Goal: Information Seeking & Learning: Learn about a topic

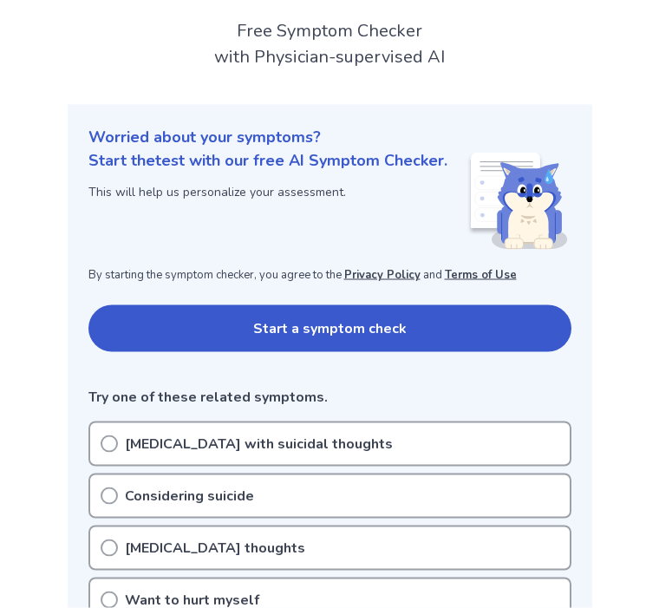
scroll to position [107, 0]
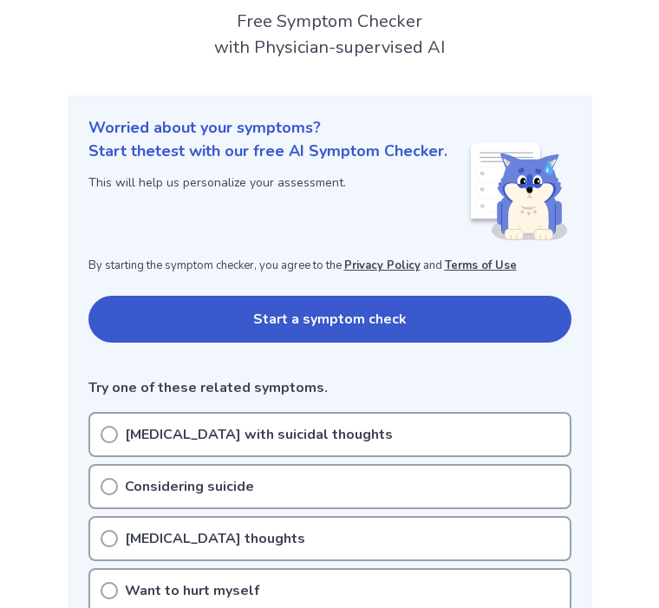
click at [529, 317] on button "Start a symptom check" at bounding box center [329, 319] width 483 height 47
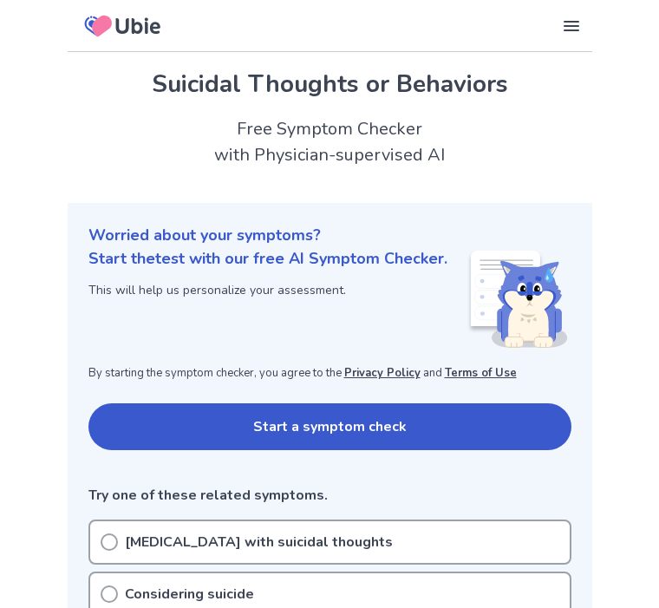
scroll to position [166, 0]
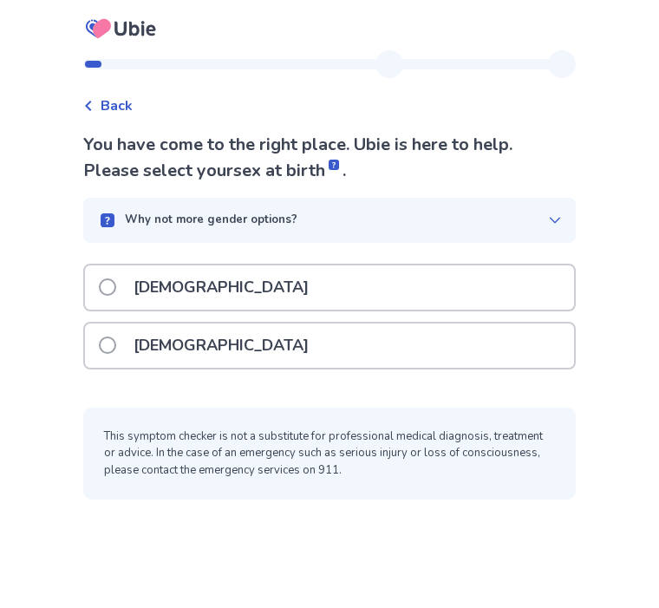
click at [511, 295] on div "[DEMOGRAPHIC_DATA]" at bounding box center [329, 287] width 489 height 44
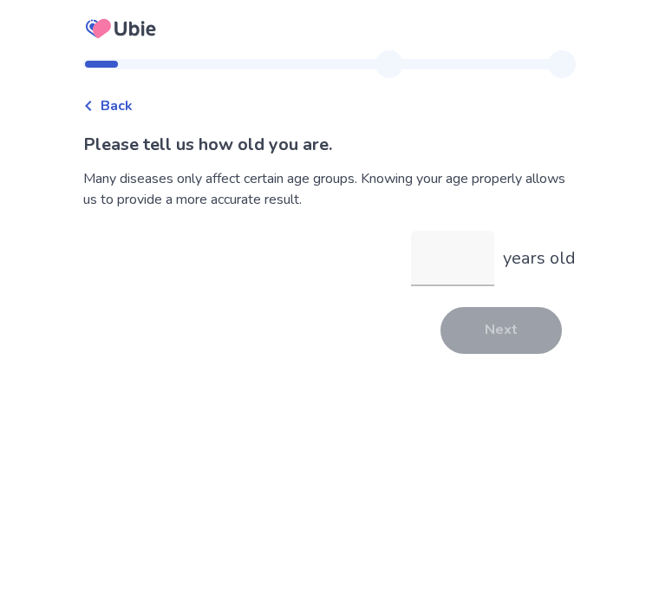
click at [461, 269] on input "years old" at bounding box center [452, 258] width 83 height 55
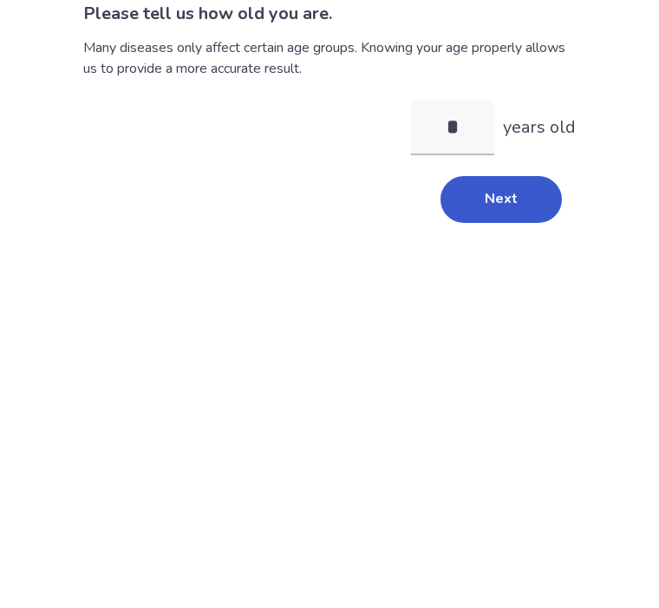
type input "**"
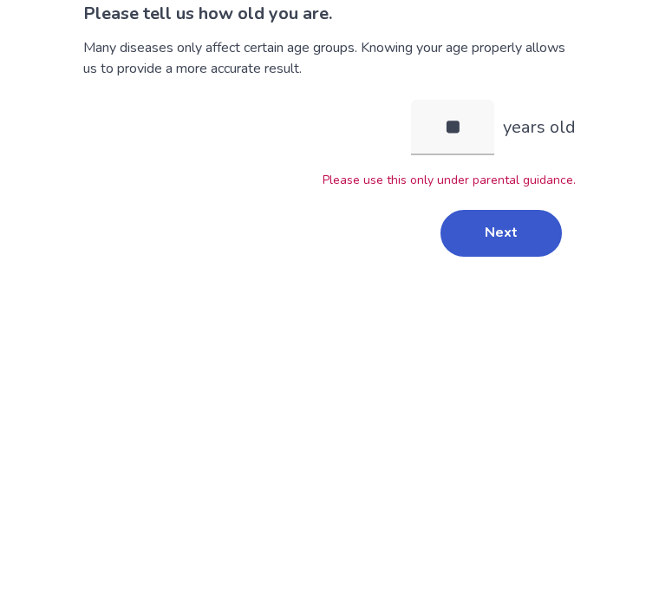
click at [521, 341] on button "Next" at bounding box center [500, 364] width 121 height 47
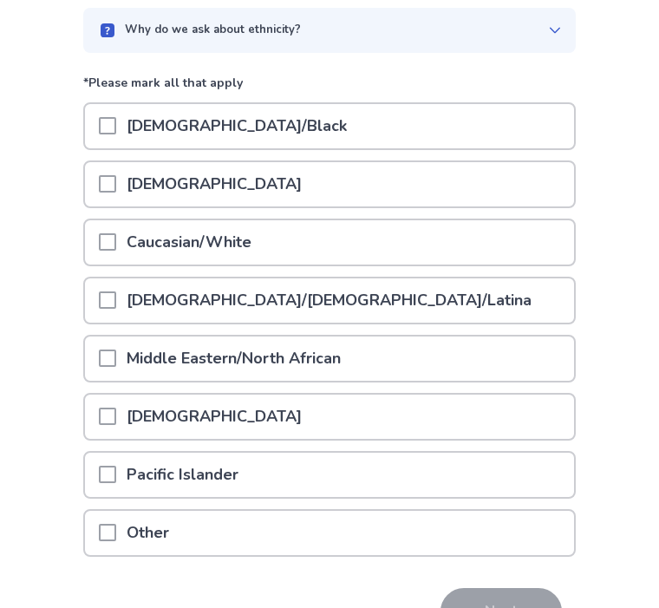
scroll to position [165, 0]
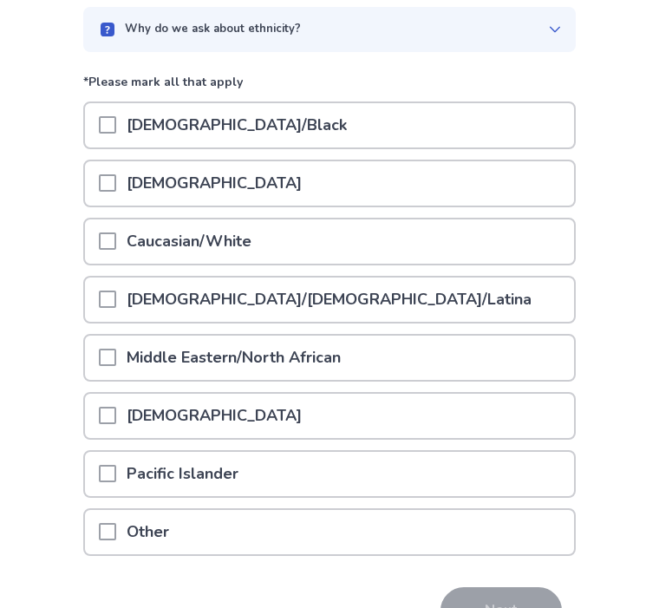
click at [509, 243] on div "Caucasian/White" at bounding box center [329, 241] width 489 height 44
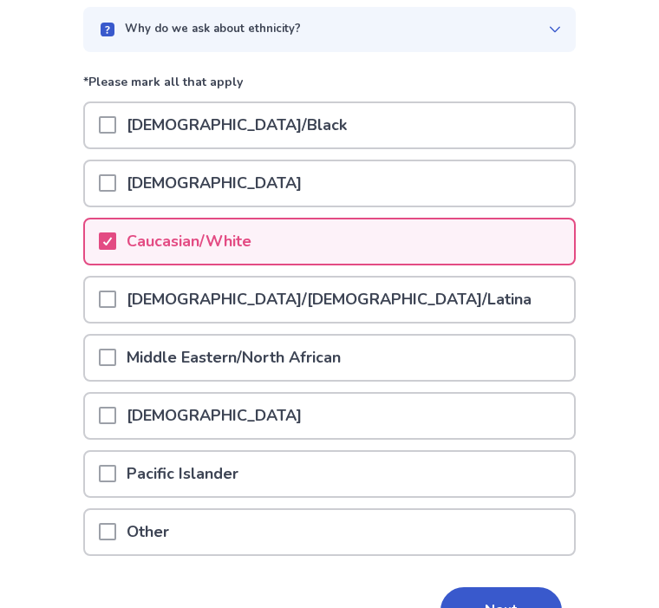
click at [526, 607] on button "Next" at bounding box center [500, 610] width 121 height 47
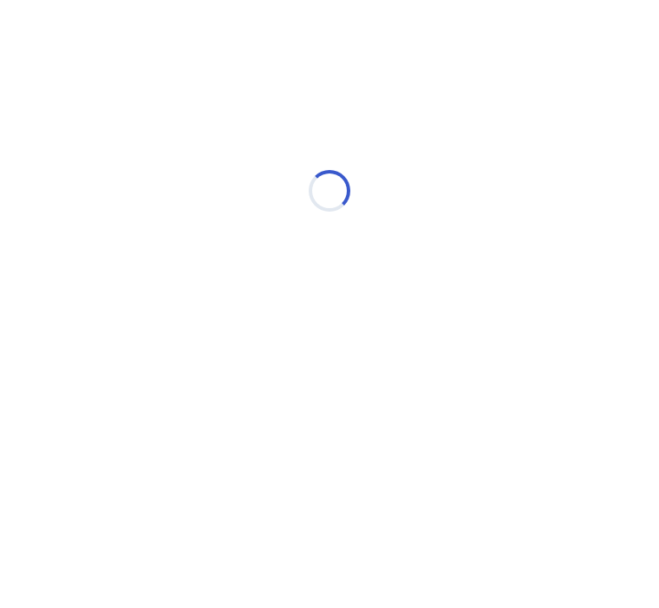
scroll to position [0, 0]
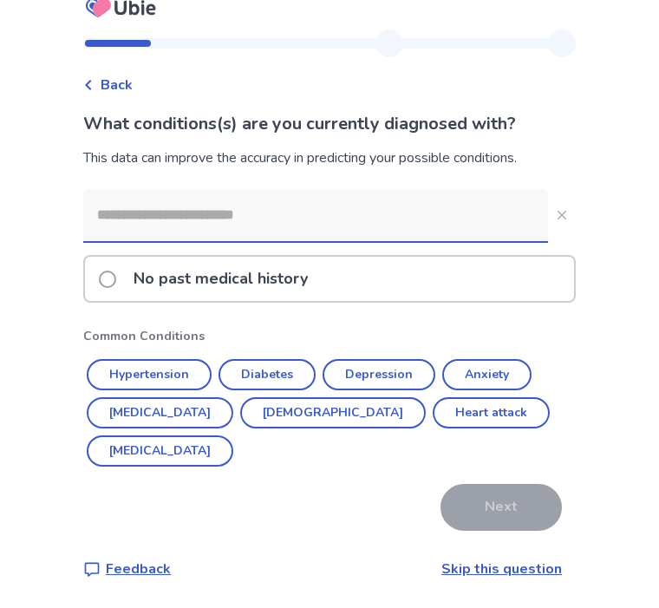
scroll to position [40, 0]
click at [468, 268] on div "No past medical history" at bounding box center [329, 279] width 489 height 44
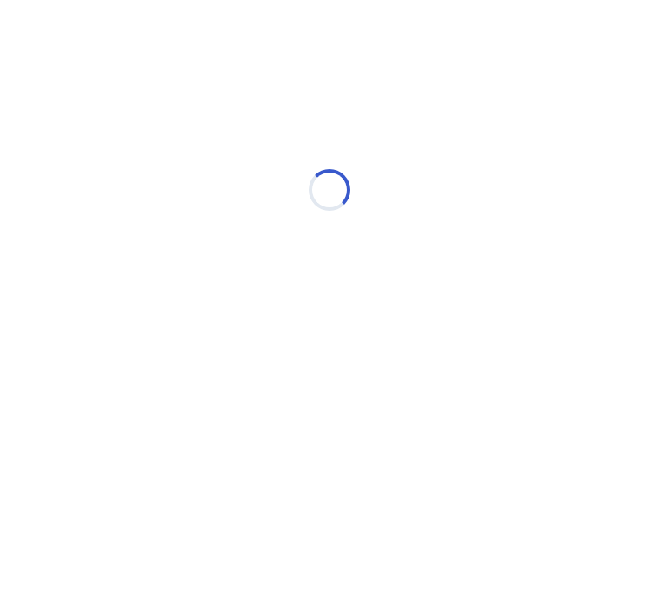
scroll to position [0, 0]
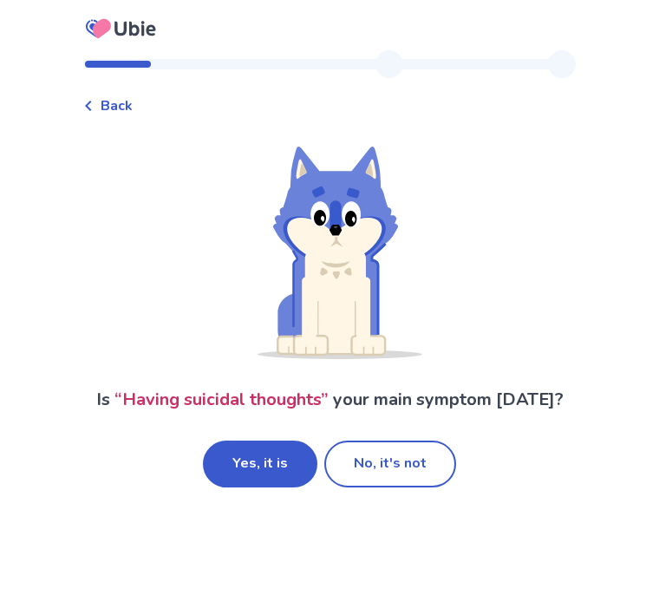
click at [280, 471] on button "Yes, it is" at bounding box center [260, 463] width 114 height 47
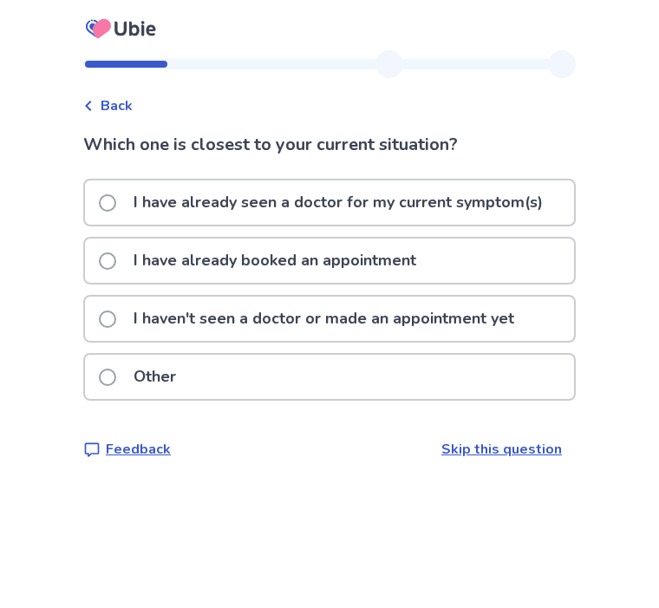
click at [501, 316] on p "I haven't seen a doctor or made an appointment yet" at bounding box center [323, 318] width 401 height 44
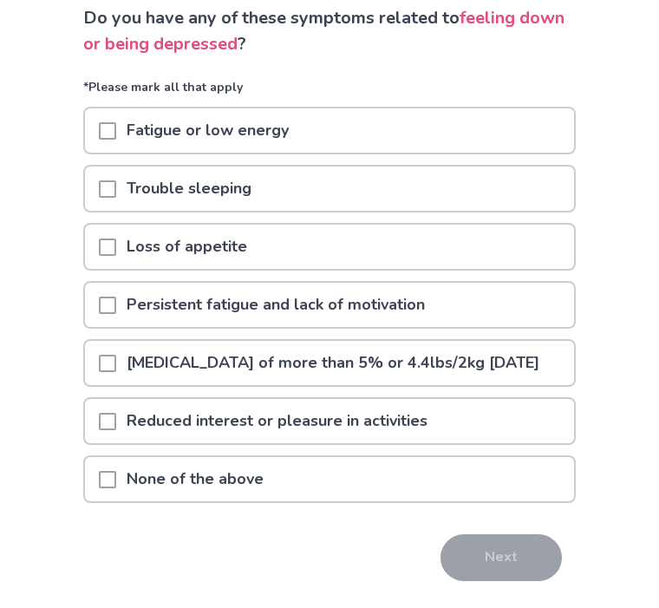
scroll to position [127, 0]
click at [482, 443] on div "Reduced interest or pleasure in activities" at bounding box center [329, 421] width 489 height 44
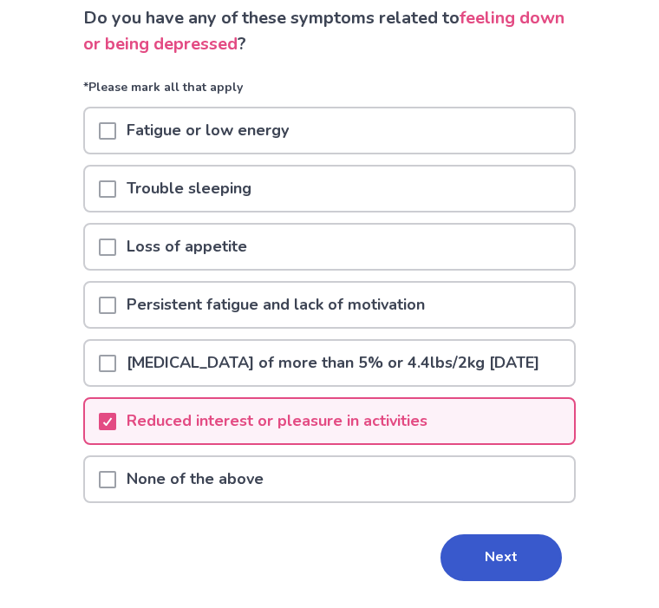
click at [464, 306] on div "Persistent fatigue and lack of motivation" at bounding box center [329, 305] width 489 height 44
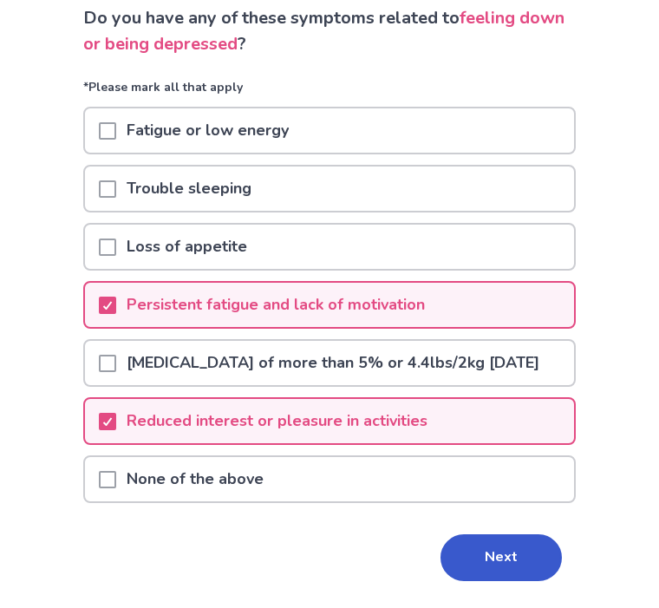
click at [551, 133] on div "Fatigue or low energy" at bounding box center [329, 130] width 489 height 44
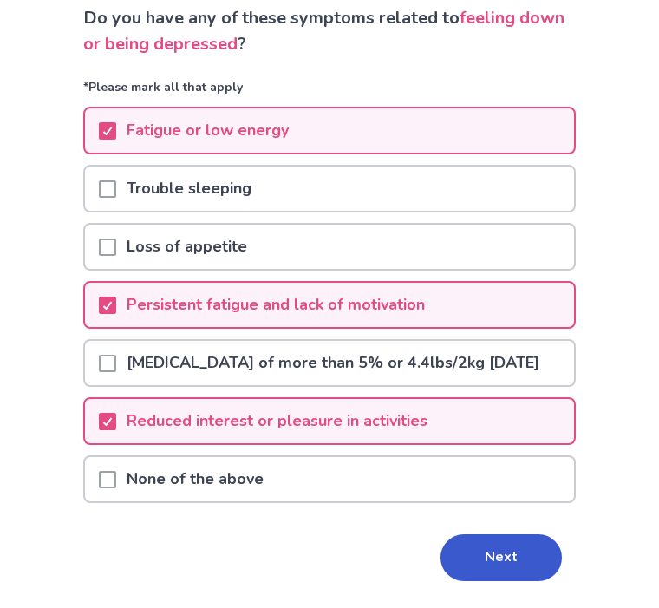
click at [517, 573] on button "Next" at bounding box center [500, 557] width 121 height 47
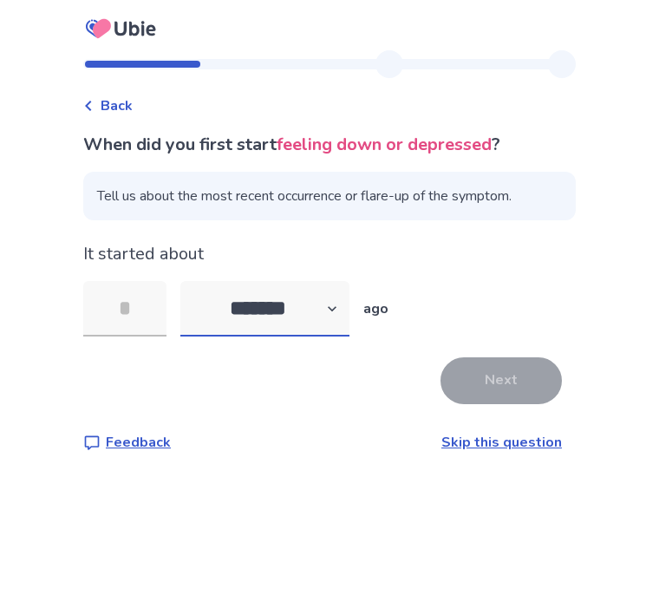
click at [321, 315] on select "******* ****** ******* ******** *******" at bounding box center [264, 308] width 169 height 55
select select "*"
click at [134, 315] on input "tel" at bounding box center [124, 308] width 83 height 55
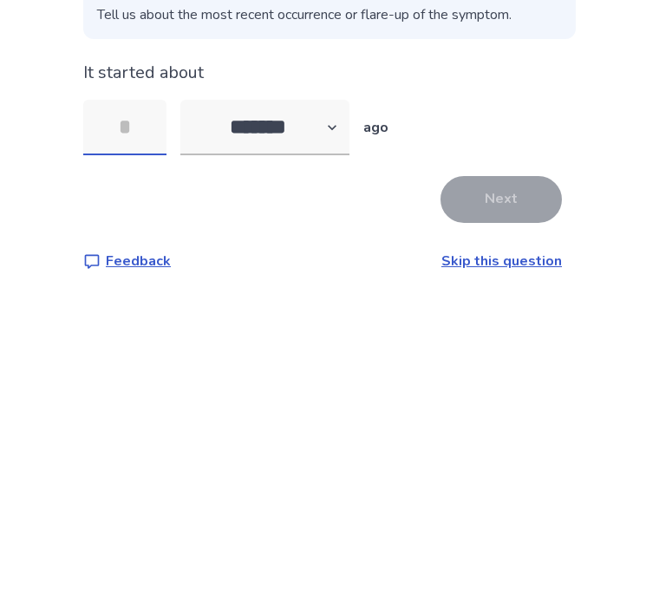
type input "*"
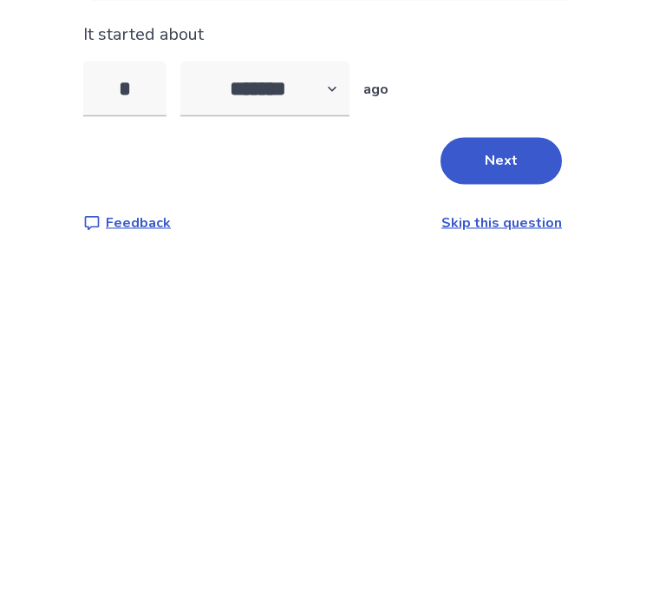
click at [514, 357] on button "Next" at bounding box center [500, 380] width 121 height 47
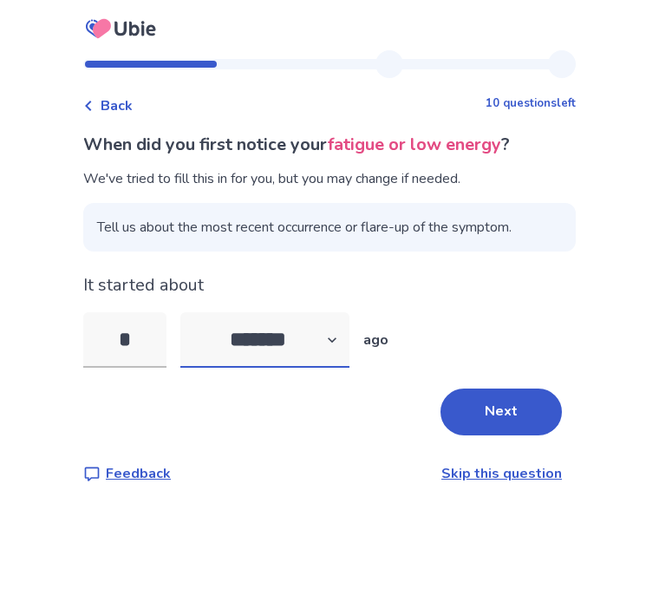
click at [299, 339] on select "******* ****** ******* ******** *******" at bounding box center [264, 339] width 169 height 55
select select "*"
click at [140, 337] on input "*" at bounding box center [124, 339] width 83 height 55
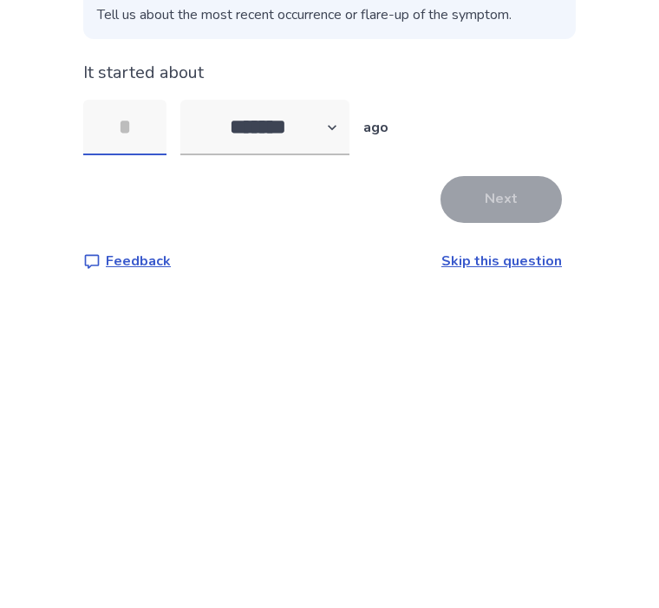
type input "*"
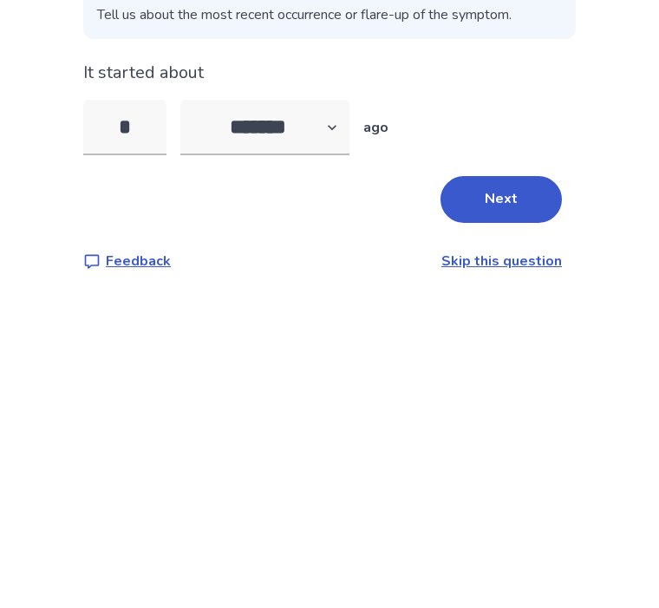
click at [510, 388] on button "Next" at bounding box center [500, 411] width 121 height 47
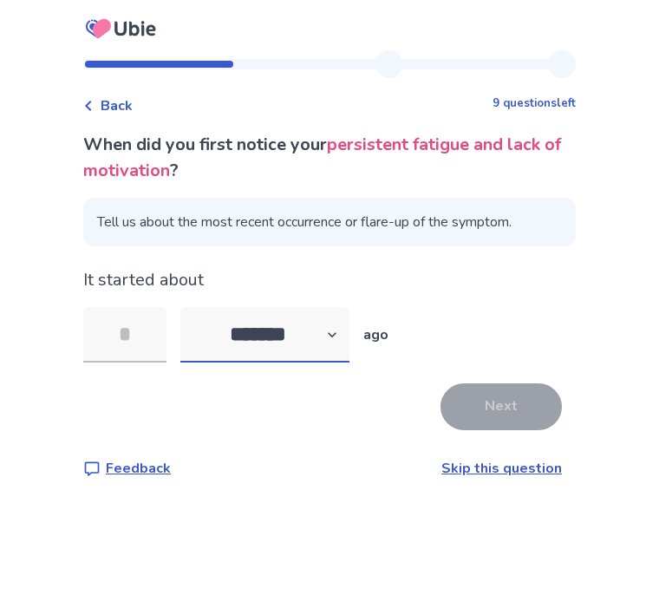
click at [313, 351] on select "******* ****** ******* ******** *******" at bounding box center [264, 334] width 169 height 55
select select "*"
click at [144, 337] on input "tel" at bounding box center [124, 334] width 83 height 55
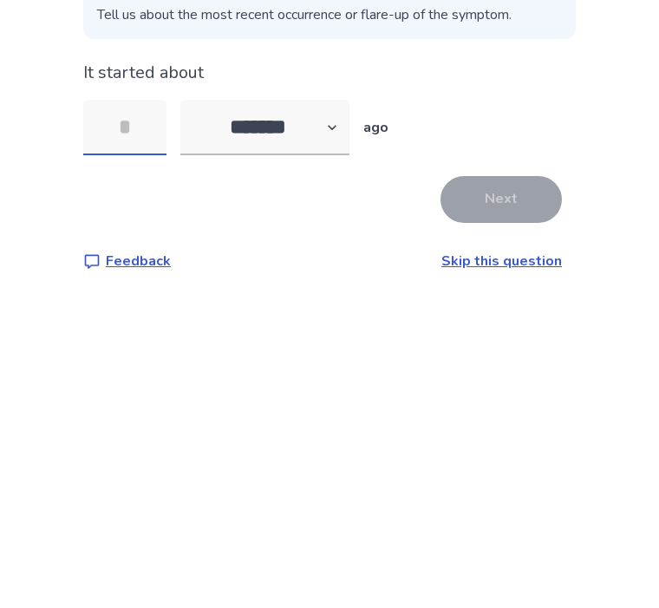
type input "*"
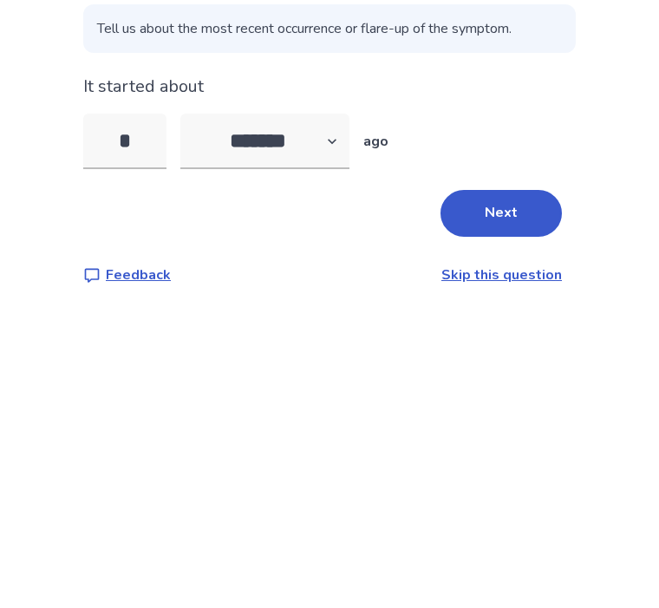
click at [535, 383] on button "Next" at bounding box center [500, 406] width 121 height 47
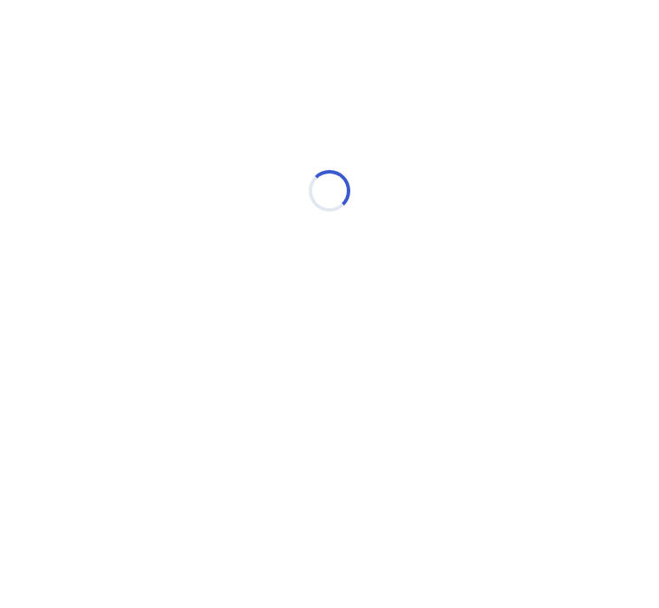
select select "*"
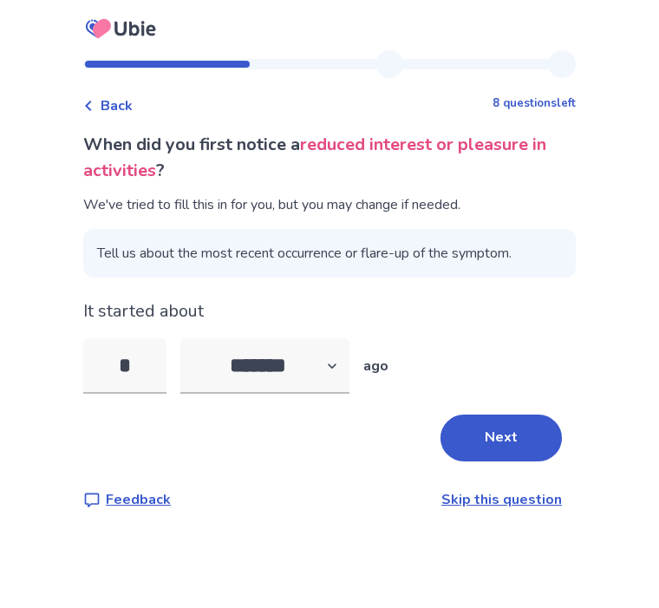
click at [145, 361] on input "*" at bounding box center [124, 365] width 83 height 55
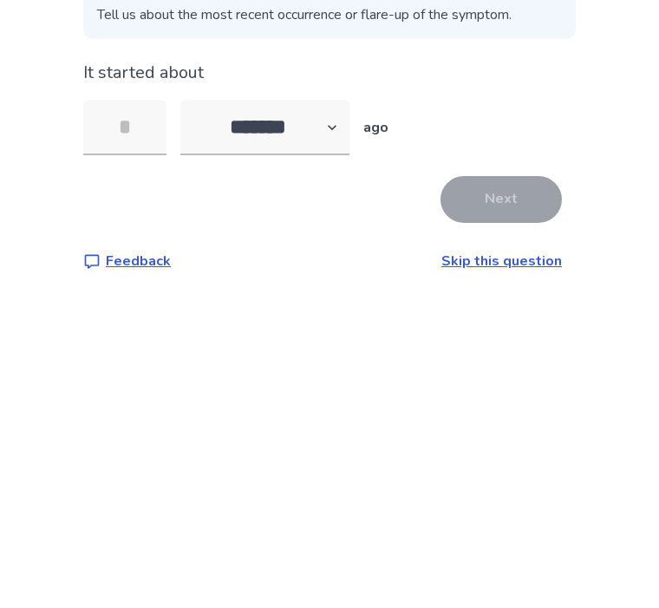
type input "*"
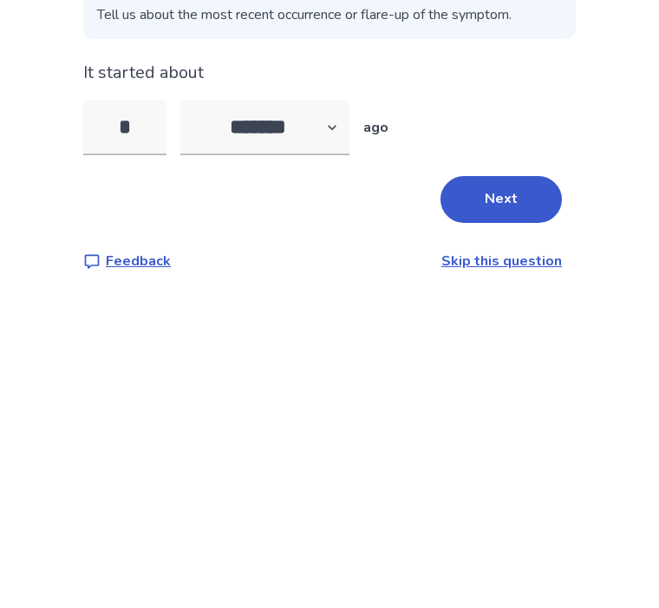
click at [515, 414] on button "Next" at bounding box center [500, 437] width 121 height 47
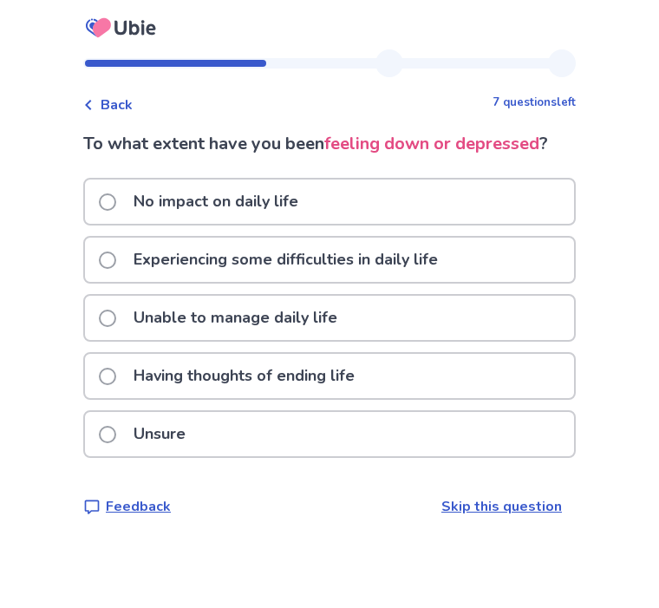
scroll to position [57, 0]
click at [512, 354] on div "Having thoughts of ending life" at bounding box center [329, 376] width 489 height 44
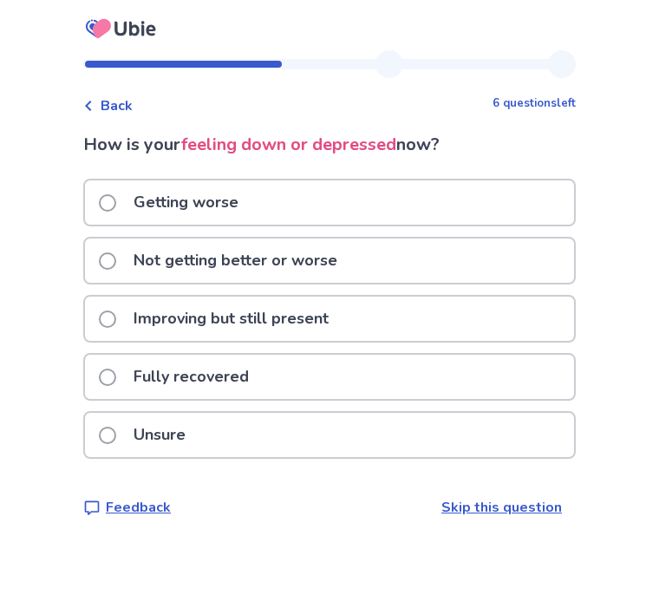
click at [518, 208] on div "Getting worse" at bounding box center [329, 202] width 489 height 44
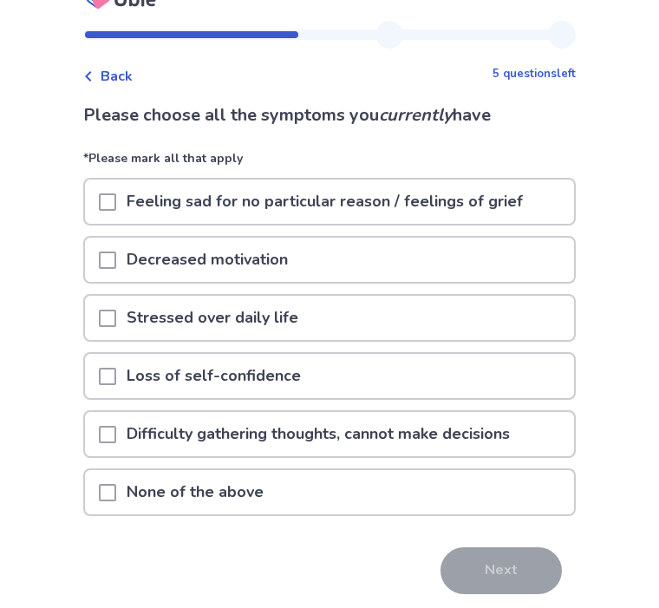
scroll to position [34, 0]
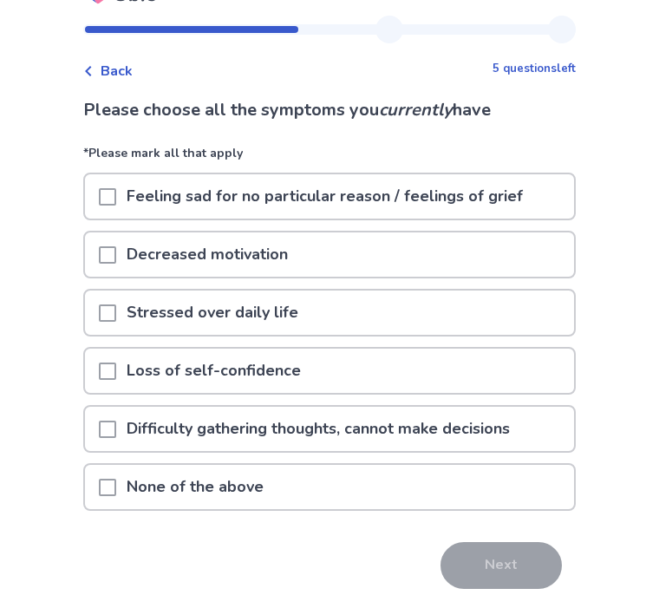
click at [495, 201] on p "Feeling sad for no particular reason / feelings of grief" at bounding box center [324, 197] width 417 height 44
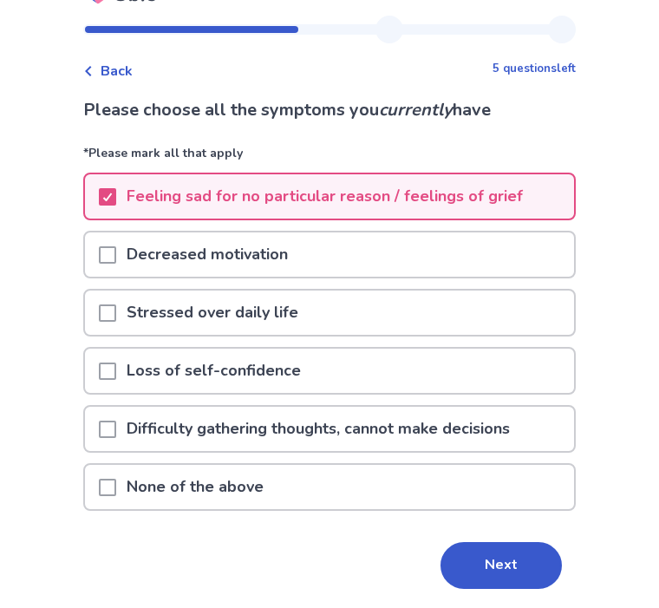
click at [491, 257] on div "Decreased motivation" at bounding box center [329, 255] width 489 height 44
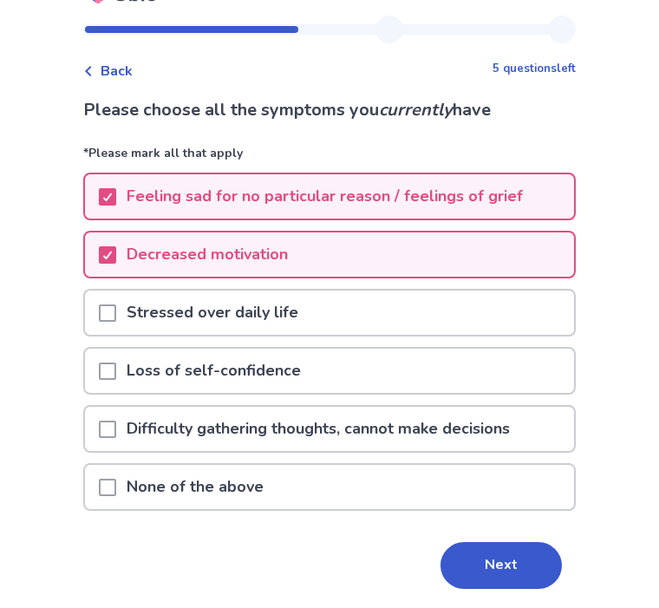
click at [481, 313] on div "Stressed over daily life" at bounding box center [329, 313] width 489 height 44
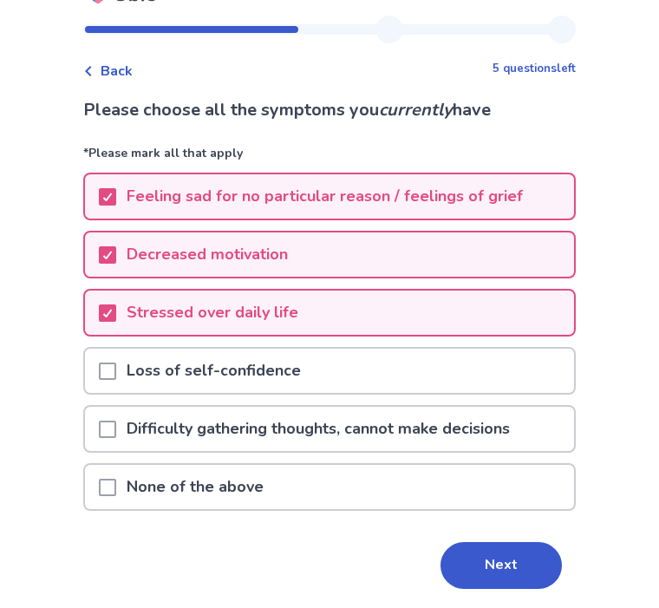
click at [474, 364] on div "Loss of self-confidence" at bounding box center [329, 371] width 489 height 44
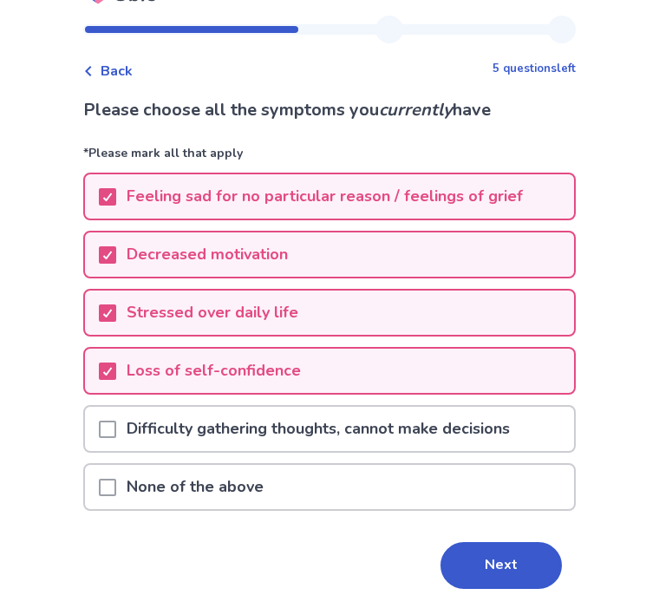
click at [508, 568] on button "Next" at bounding box center [500, 566] width 121 height 47
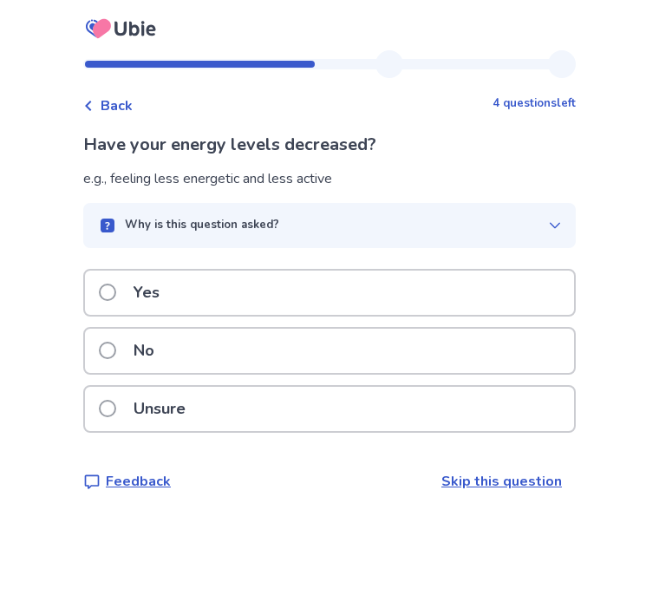
click at [486, 289] on div "Yes" at bounding box center [329, 292] width 489 height 44
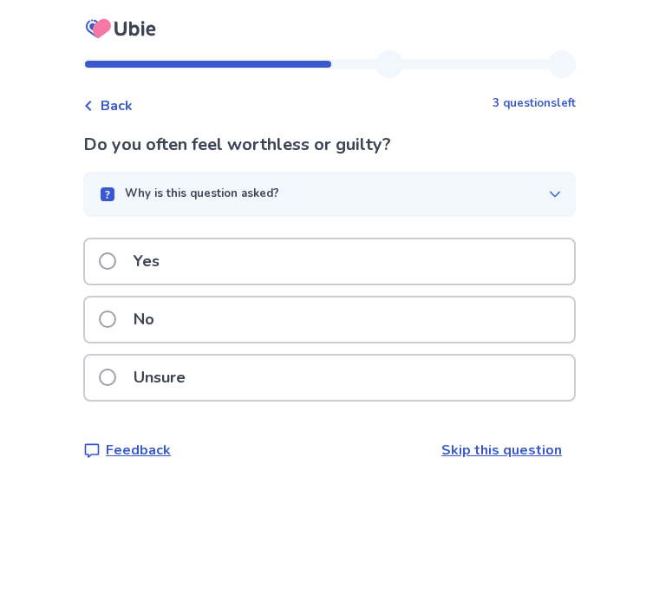
click at [526, 263] on div "Yes" at bounding box center [329, 261] width 489 height 44
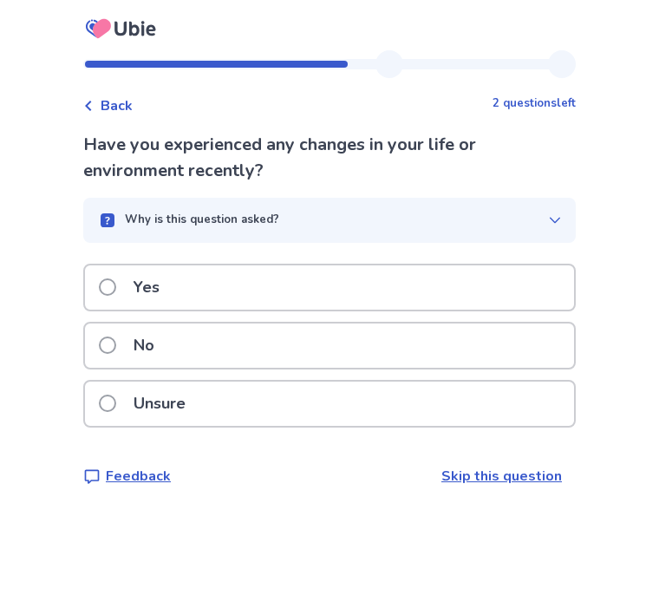
click at [496, 356] on div "No" at bounding box center [329, 345] width 489 height 44
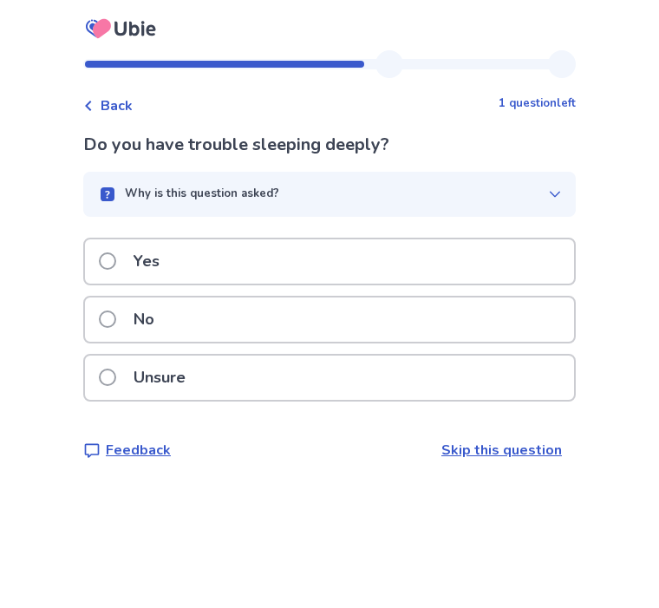
click at [492, 331] on div "No" at bounding box center [329, 319] width 489 height 44
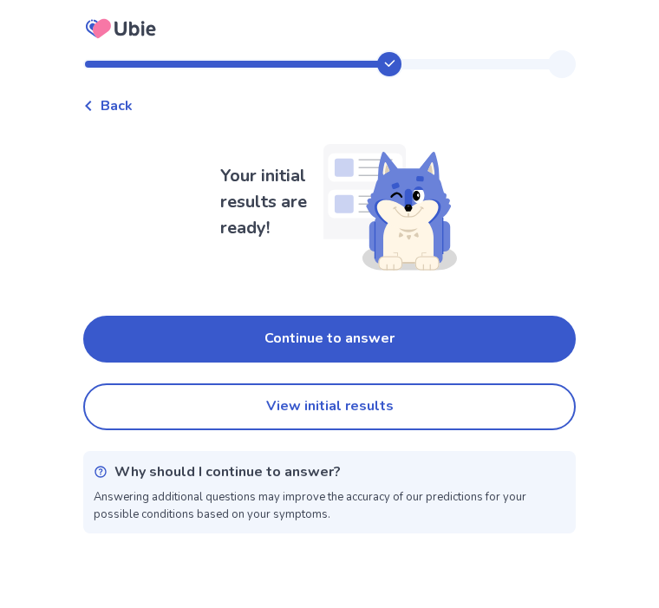
click at [495, 341] on button "Continue to answer" at bounding box center [329, 338] width 492 height 47
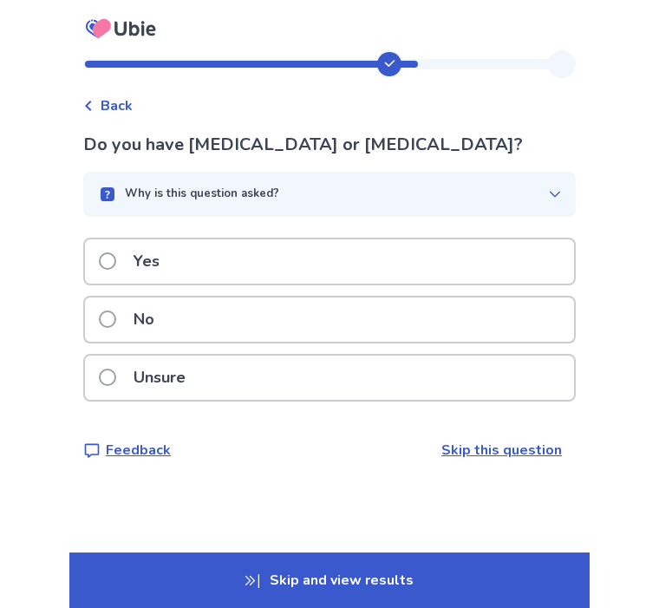
click at [498, 266] on div "Yes" at bounding box center [329, 261] width 489 height 44
click at [493, 383] on div "Unsure" at bounding box center [329, 377] width 489 height 44
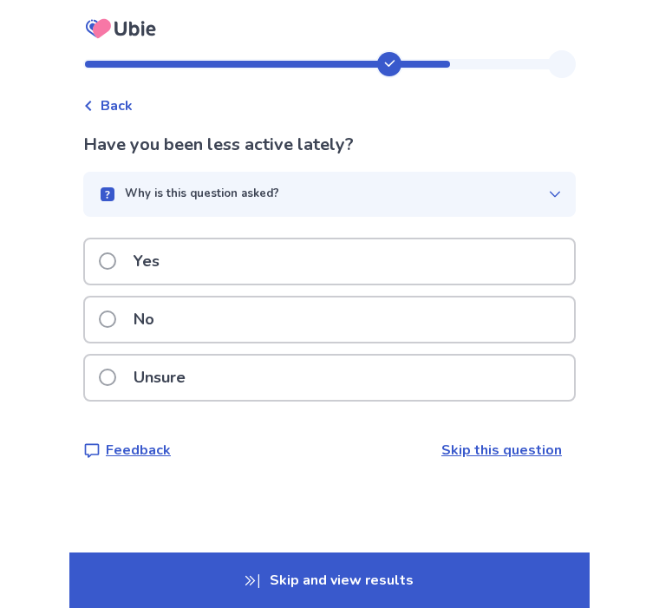
click at [511, 272] on div "Yes" at bounding box center [329, 261] width 489 height 44
click at [518, 264] on div "Yes" at bounding box center [329, 261] width 489 height 44
click at [502, 333] on div "No" at bounding box center [329, 319] width 489 height 44
click at [508, 272] on div "Yes" at bounding box center [329, 261] width 489 height 44
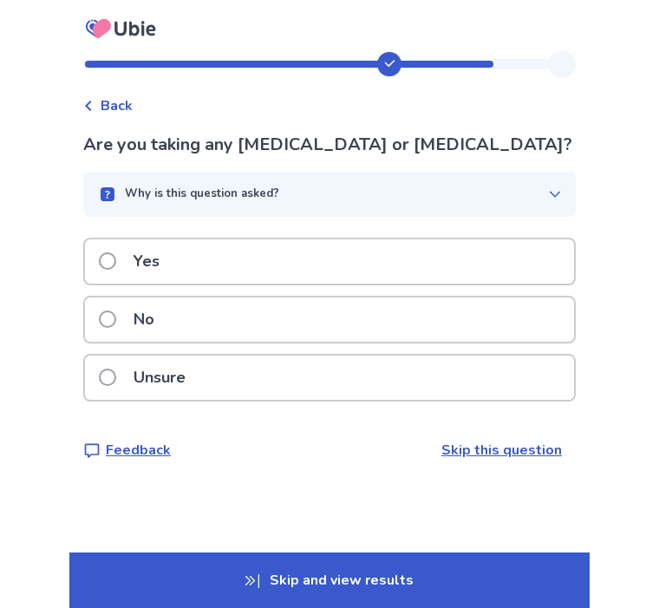
click at [508, 341] on div "No" at bounding box center [329, 319] width 489 height 44
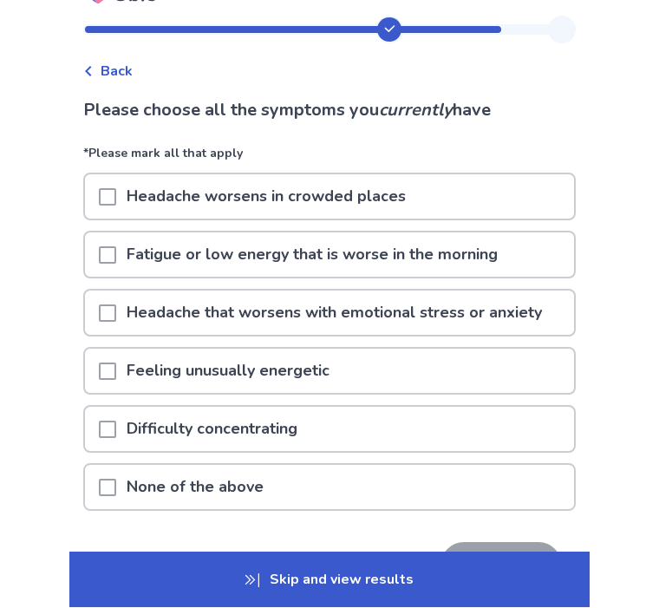
scroll to position [45, 0]
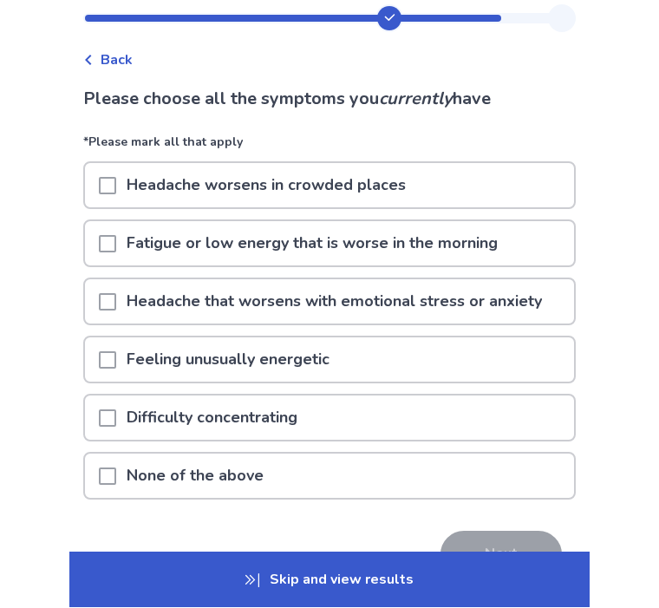
click at [451, 421] on div "Difficulty concentrating" at bounding box center [329, 418] width 489 height 44
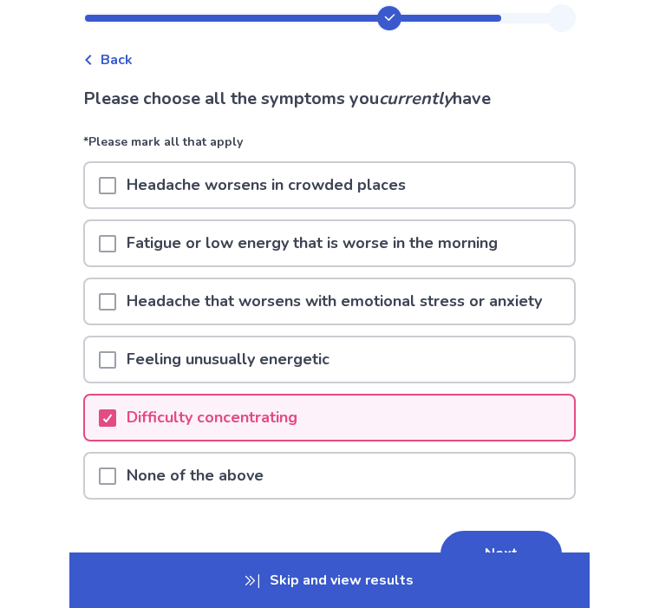
click at [523, 235] on div "Fatigue or low energy that is worse in the morning" at bounding box center [329, 243] width 489 height 44
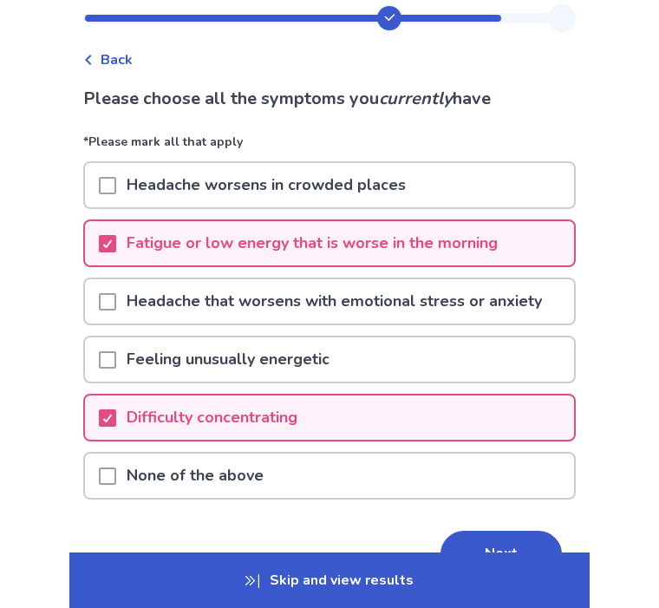
click at [525, 549] on button "Next" at bounding box center [500, 553] width 121 height 47
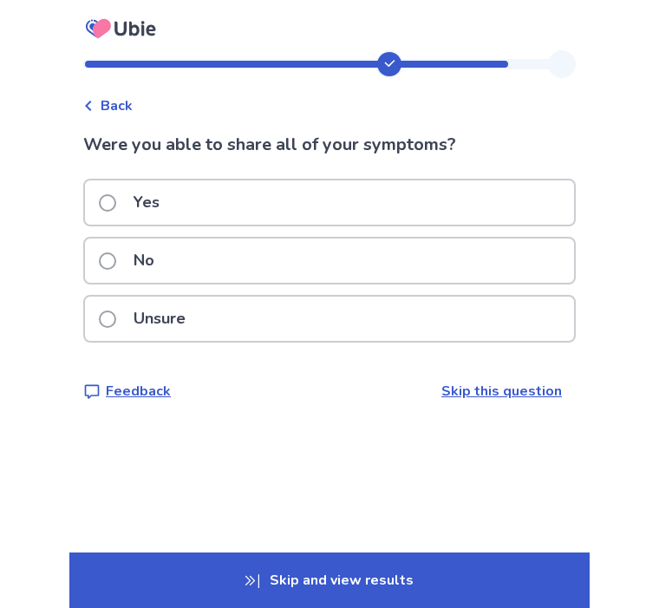
click at [516, 266] on div "No" at bounding box center [329, 260] width 489 height 44
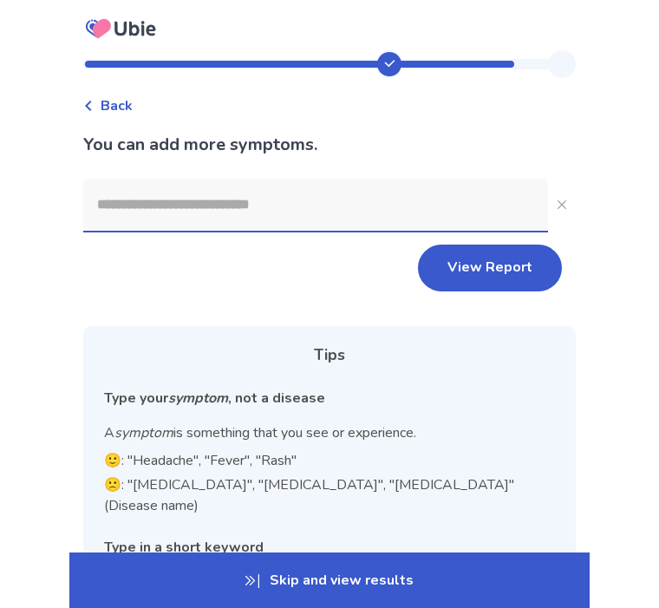
click at [114, 108] on span "Back" at bounding box center [117, 105] width 32 height 21
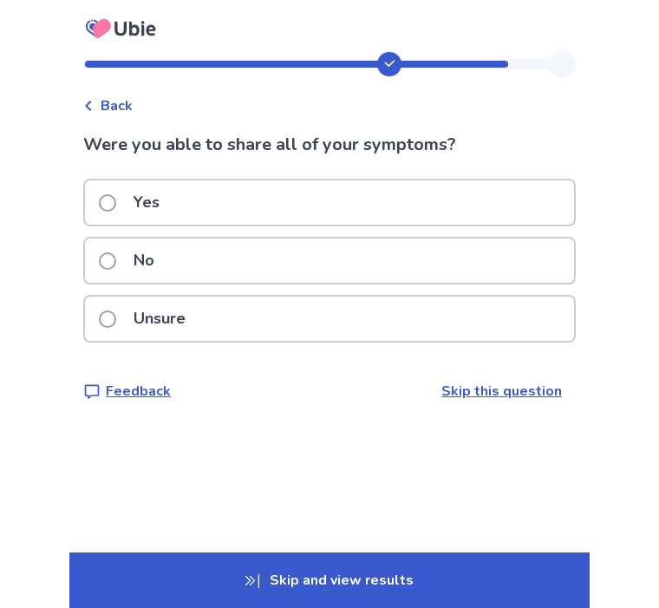
click at [447, 193] on div "Yes" at bounding box center [329, 202] width 489 height 44
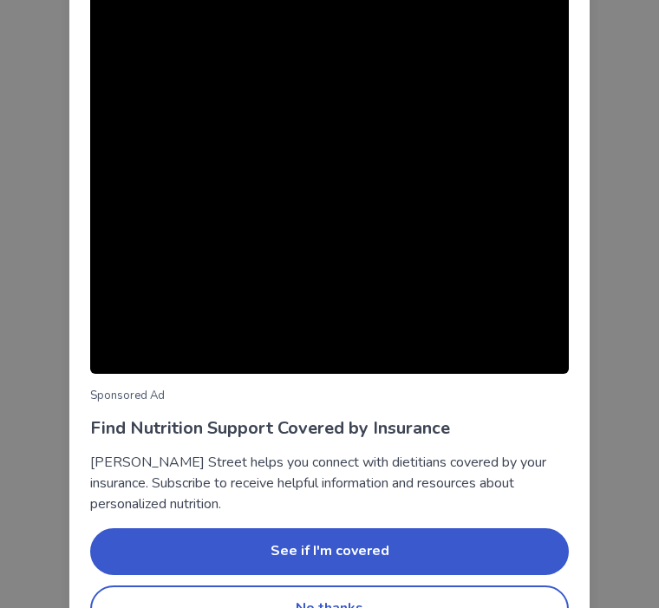
scroll to position [113, 0]
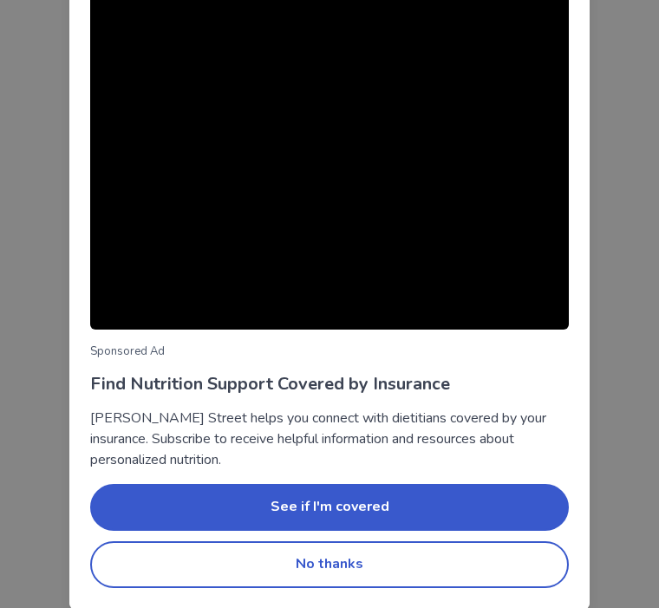
click at [484, 576] on button "No thanks" at bounding box center [329, 564] width 478 height 47
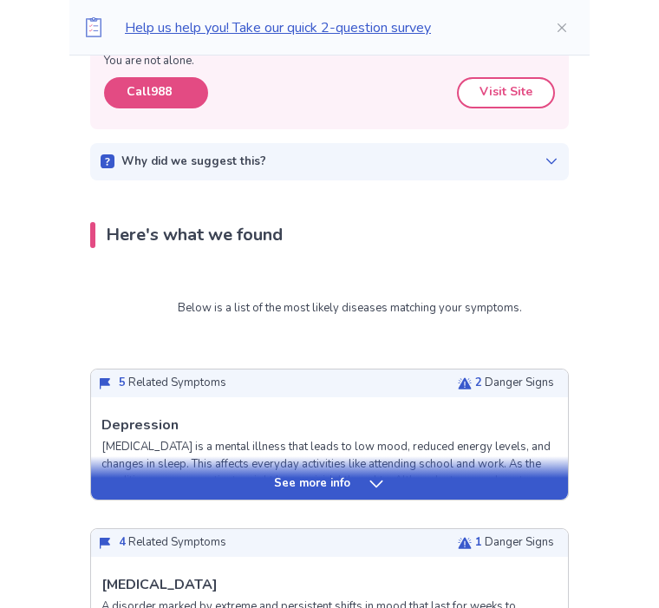
scroll to position [391, 0]
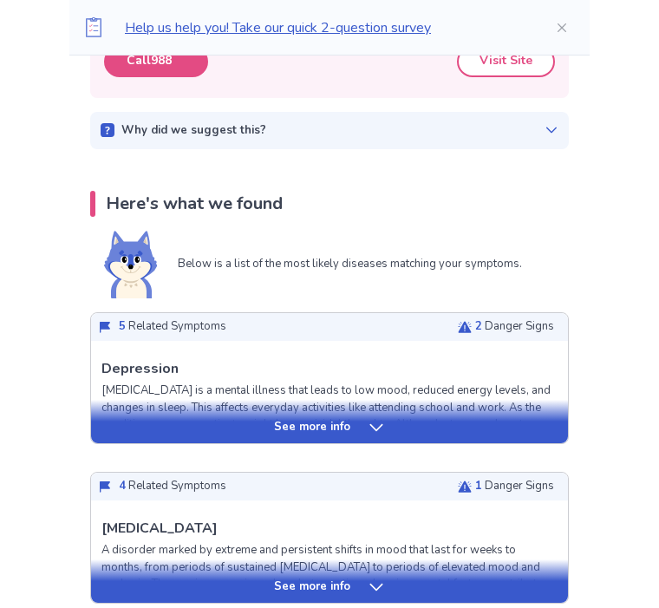
click at [388, 437] on div "See more info" at bounding box center [329, 421] width 477 height 43
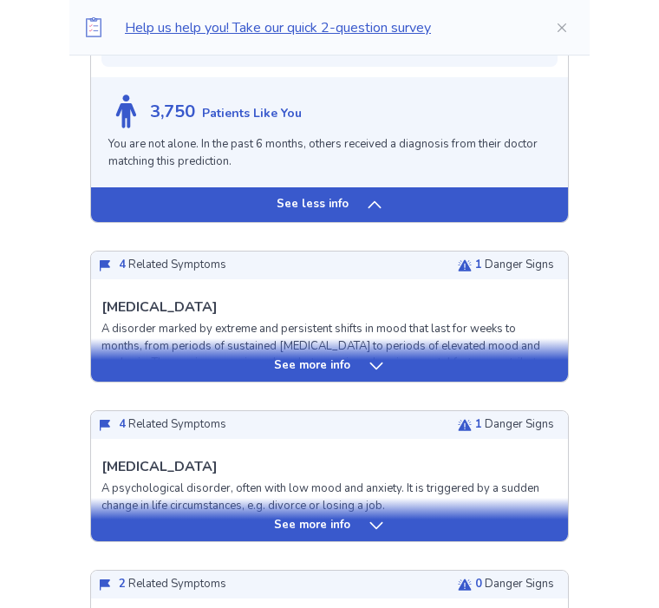
scroll to position [1827, 0]
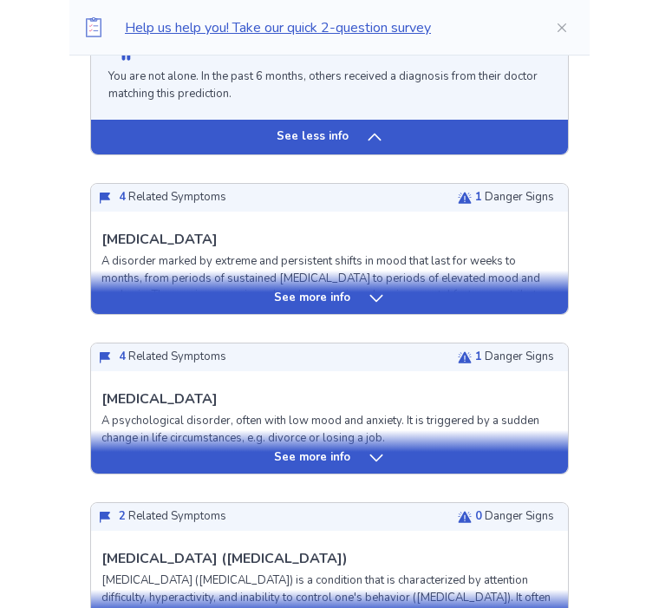
click at [374, 289] on icon at bounding box center [375, 297] width 17 height 17
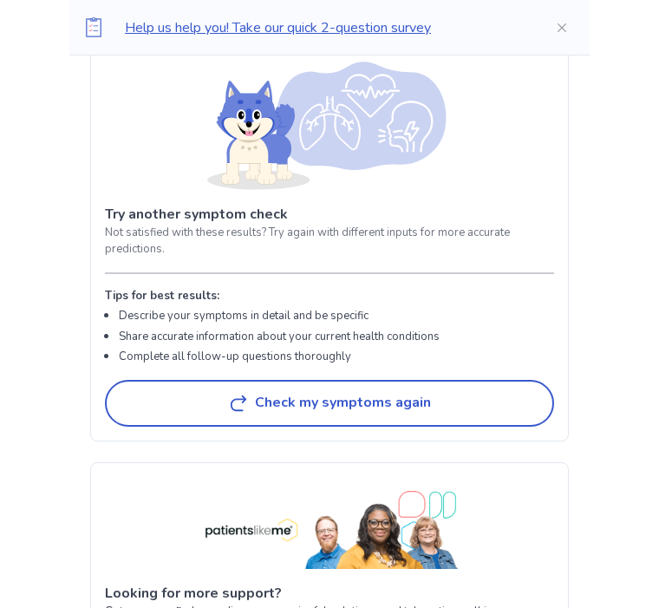
scroll to position [5287, 0]
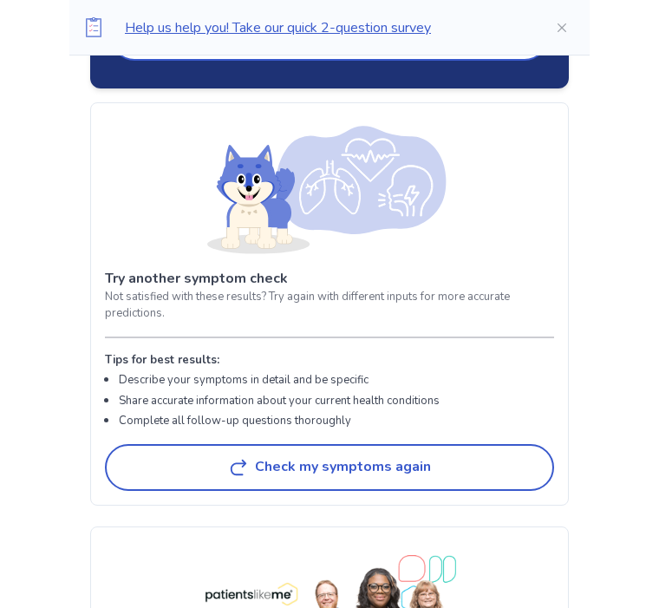
click at [497, 485] on button "Check my symptoms again" at bounding box center [329, 467] width 449 height 47
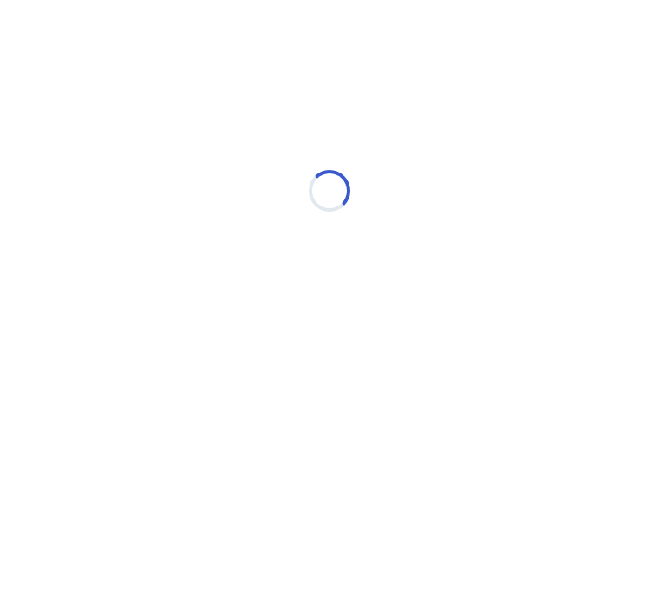
select select "*"
